Goal: Transaction & Acquisition: Purchase product/service

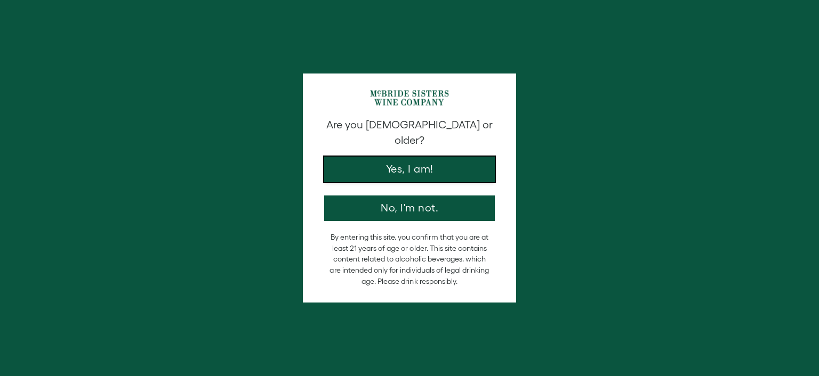
click at [422, 157] on button "Yes, I am!" at bounding box center [409, 170] width 171 height 26
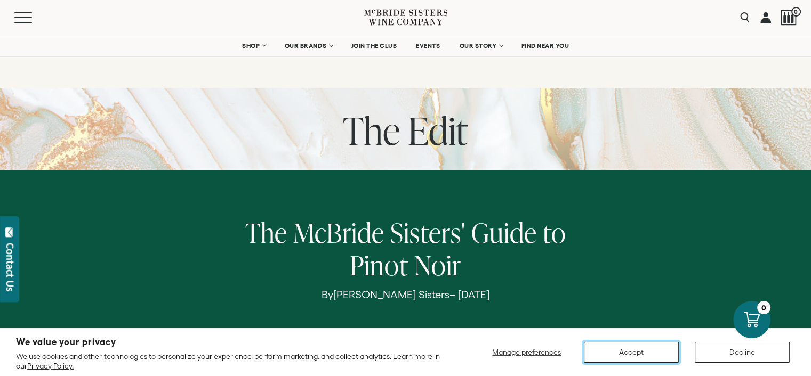
click at [648, 354] on button "Accept" at bounding box center [631, 352] width 95 height 21
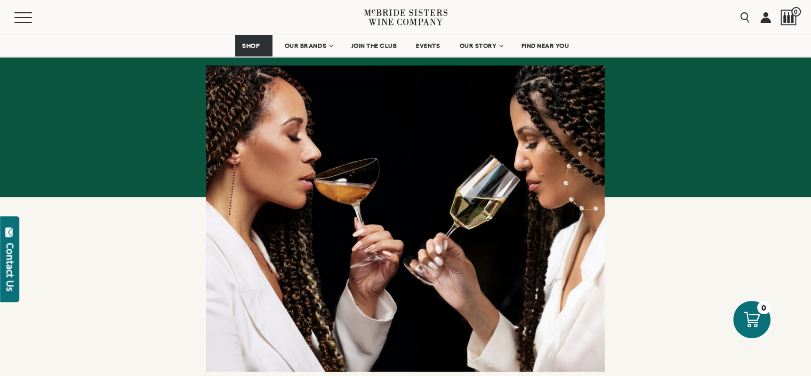
scroll to position [275, 0]
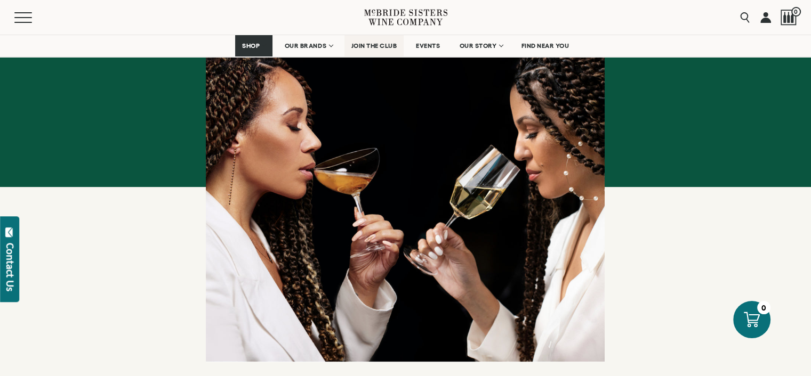
click at [372, 44] on span "JOIN THE CLUB" at bounding box center [374, 45] width 46 height 7
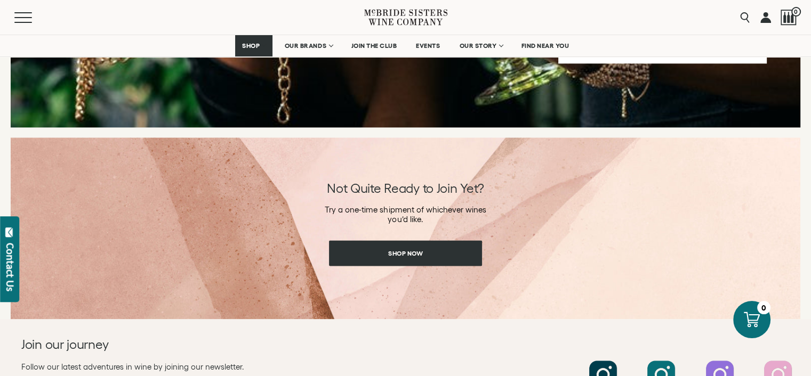
scroll to position [1387, 0]
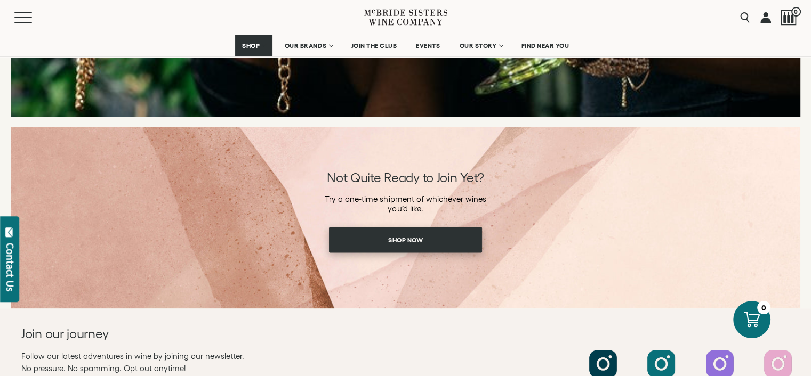
click at [407, 245] on span "Shop Now" at bounding box center [405, 240] width 72 height 21
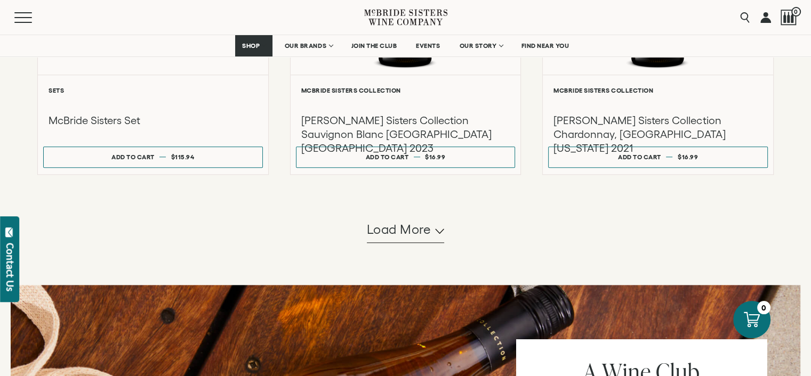
scroll to position [1033, 0]
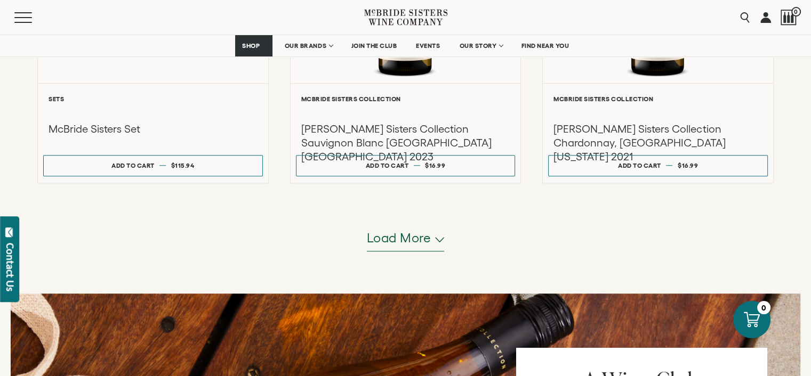
click at [409, 243] on span "Load more" at bounding box center [399, 238] width 64 height 18
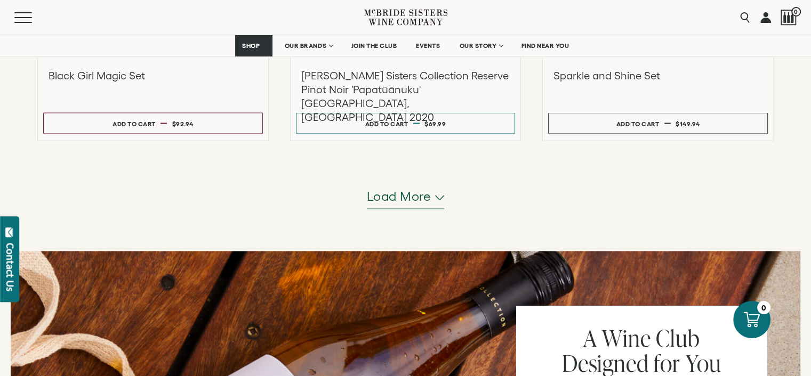
scroll to position [2119, 0]
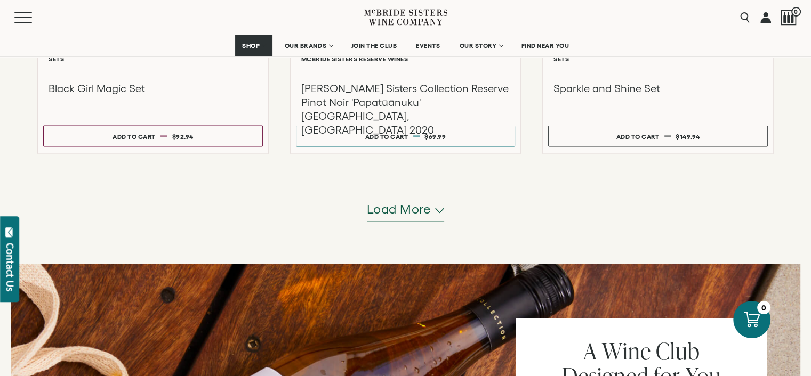
click at [414, 213] on span "Load more" at bounding box center [399, 209] width 64 height 18
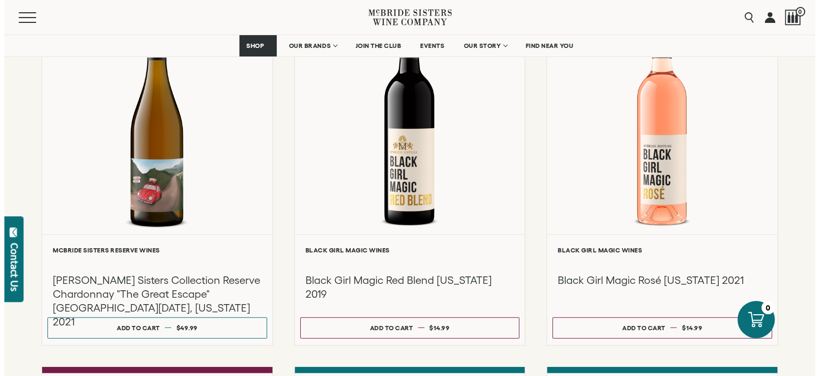
scroll to position [2666, 0]
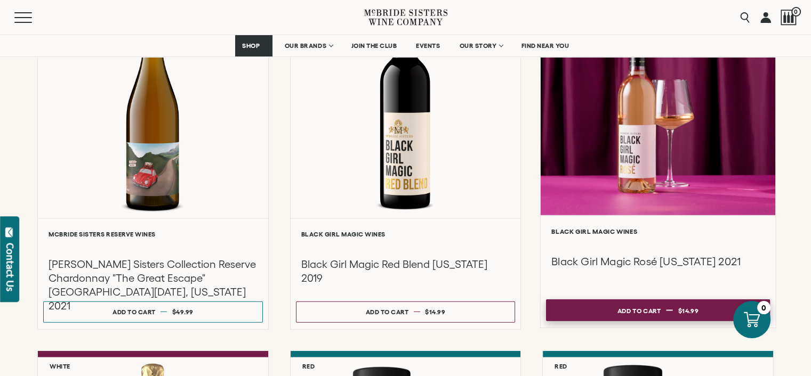
click at [665, 310] on button "Add to cart Regular price $14.99 Regular price Sale price $14.99 Unit price / p…" at bounding box center [658, 311] width 224 height 22
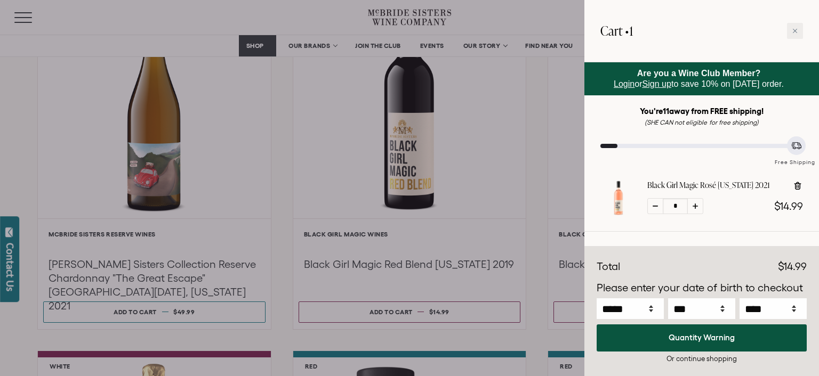
click at [433, 313] on div at bounding box center [409, 188] width 819 height 376
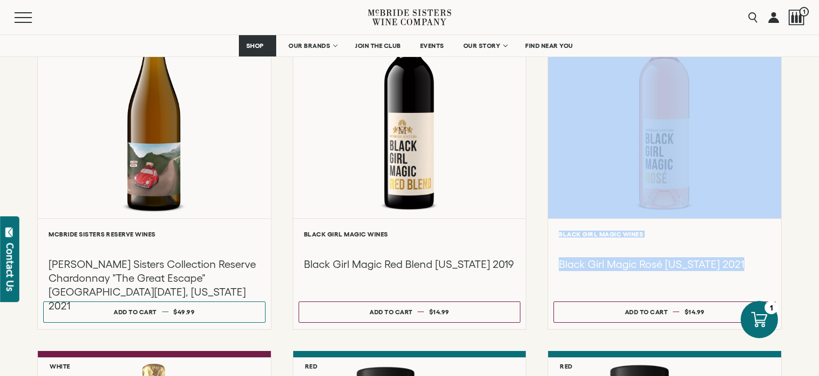
drag, startPoint x: 806, startPoint y: 260, endPoint x: 797, endPoint y: 193, distance: 67.3
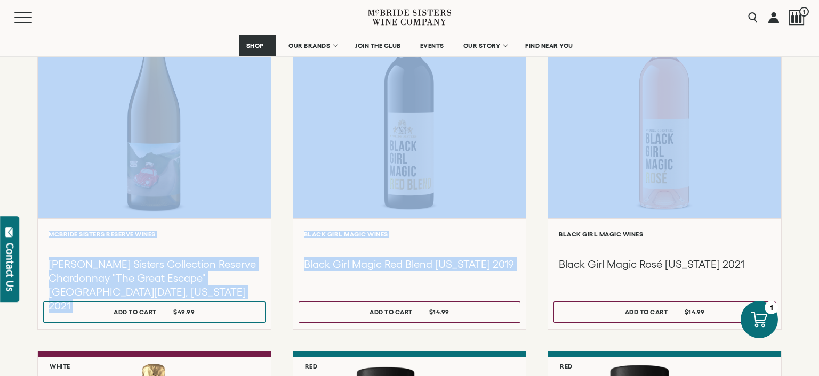
drag, startPoint x: 816, startPoint y: 38, endPoint x: 807, endPoint y: 102, distance: 64.5
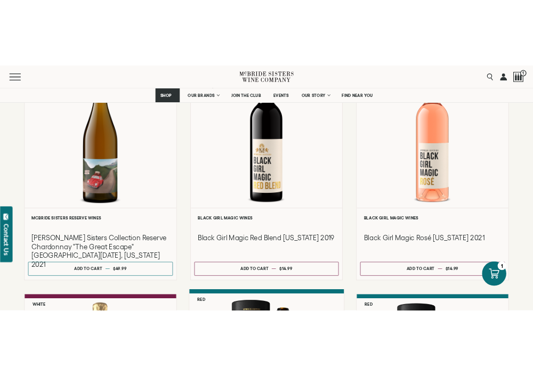
scroll to position [2627, 0]
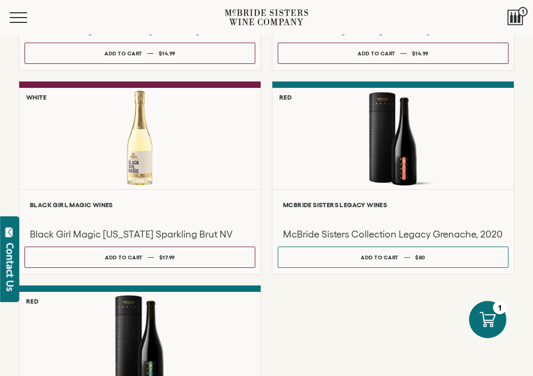
drag, startPoint x: 526, startPoint y: 114, endPoint x: 525, endPoint y: 142, distance: 28.8
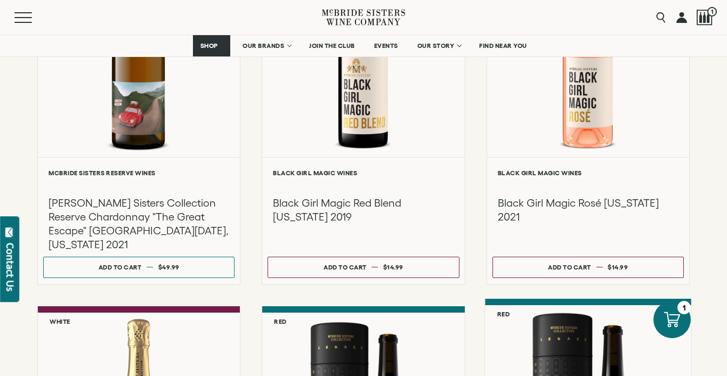
scroll to position [2655, 0]
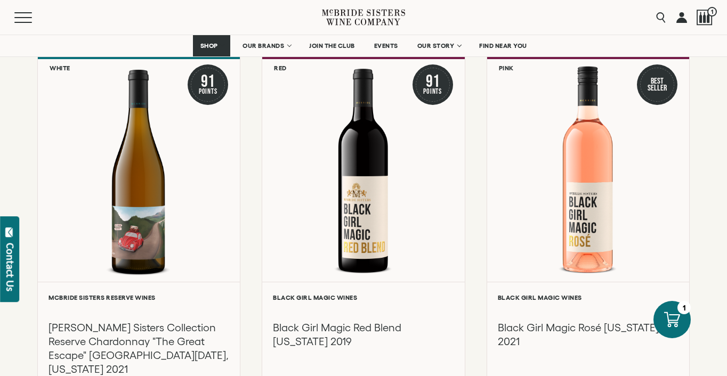
drag, startPoint x: 725, startPoint y: 11, endPoint x: 726, endPoint y: 30, distance: 19.3
click at [726, 30] on div "Menu Search 1" at bounding box center [363, 17] width 727 height 35
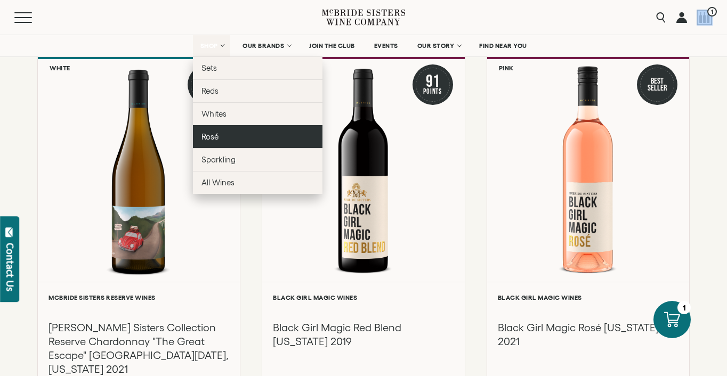
click at [210, 136] on span "Rosé" at bounding box center [209, 136] width 17 height 9
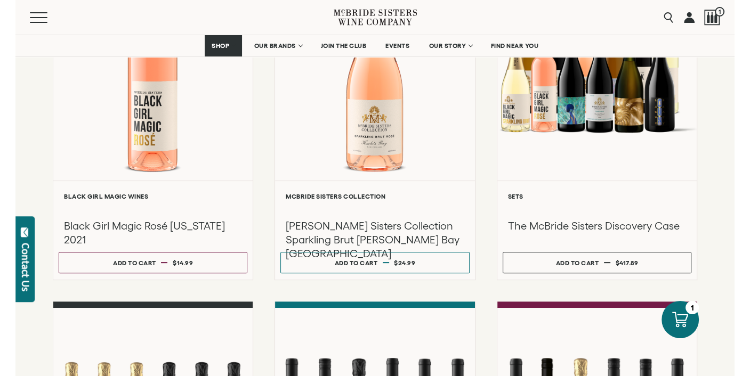
scroll to position [238, 0]
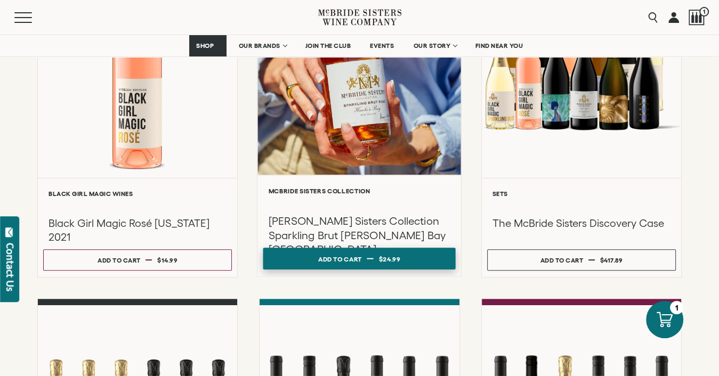
click at [371, 258] on span at bounding box center [370, 258] width 6 height 1
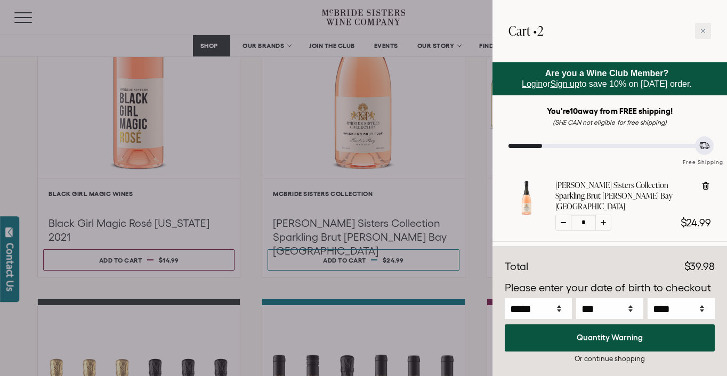
click at [459, 17] on div at bounding box center [363, 188] width 727 height 376
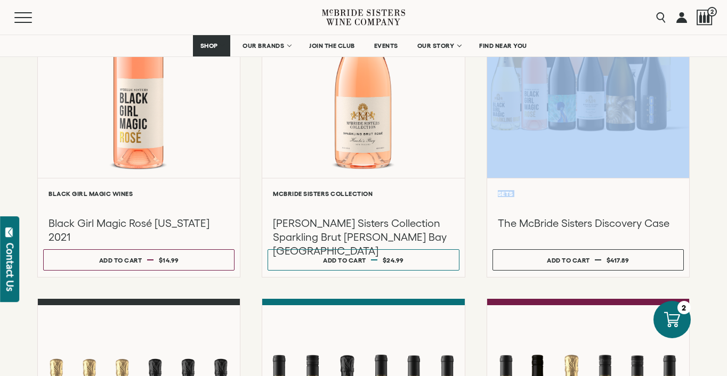
drag, startPoint x: 716, startPoint y: 210, endPoint x: 724, endPoint y: 143, distance: 67.6
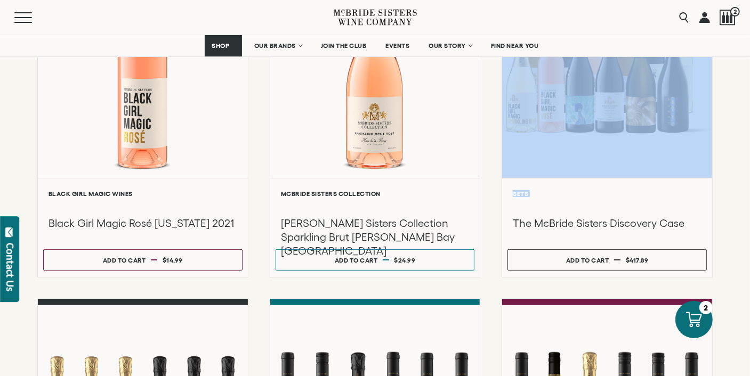
drag, startPoint x: 728, startPoint y: 200, endPoint x: 727, endPoint y: 150, distance: 49.6
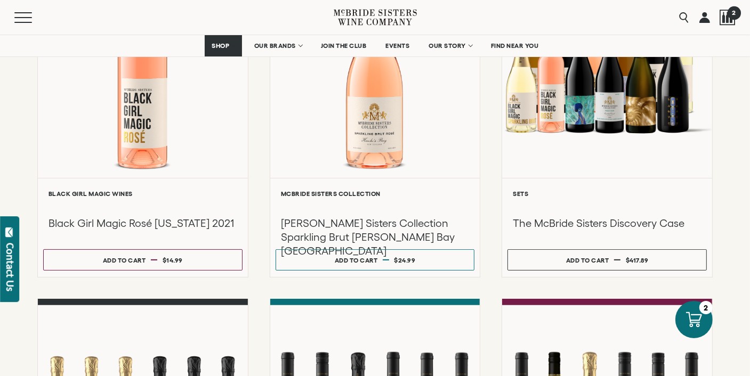
click at [718, 12] on span "2" at bounding box center [733, 12] width 13 height 13
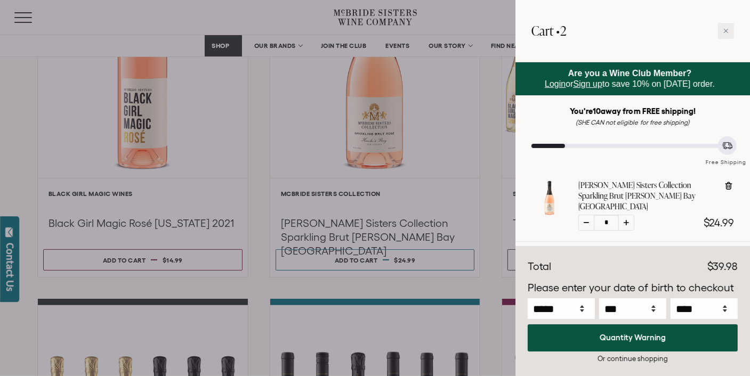
click at [671, 215] on div "* $24.99" at bounding box center [656, 223] width 156 height 16
click at [561, 308] on select "***** *** *** *** *** *** *** *** *** *** *** *** ***" at bounding box center [561, 308] width 67 height 21
select select "*"
click at [528, 298] on select "***** *** *** *** *** *** *** *** *** *** *** *** ***" at bounding box center [561, 308] width 67 height 21
click at [582, 84] on link "Sign up" at bounding box center [587, 83] width 29 height 9
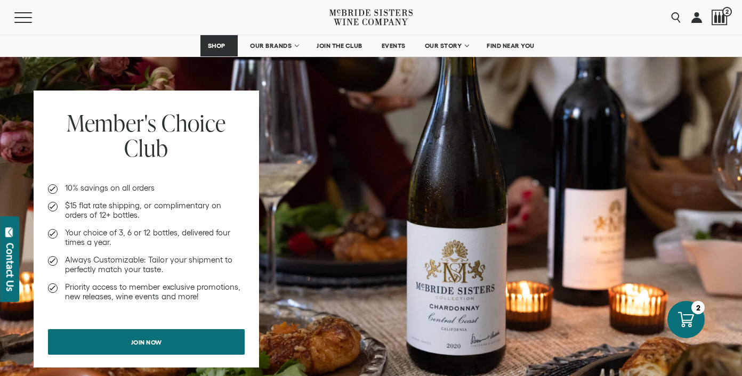
scroll to position [634, 0]
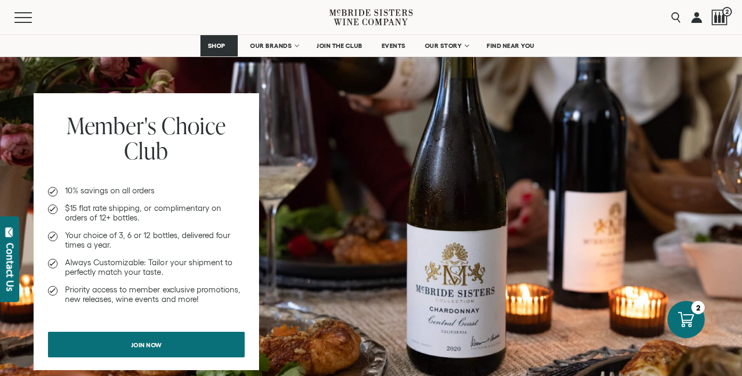
click at [695, 19] on link at bounding box center [696, 17] width 11 height 35
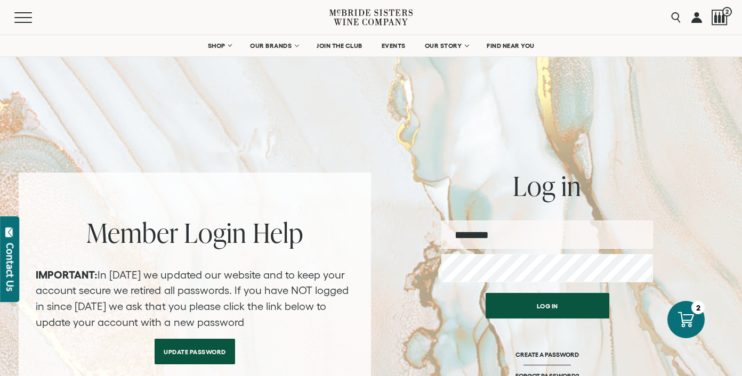
click at [480, 236] on input "email" at bounding box center [547, 235] width 212 height 28
click at [461, 207] on div "Log in Username Password Log in CREATE A PASSWORD FORGOT PASSWORD?" at bounding box center [547, 292] width 212 height 239
